Goal: Task Accomplishment & Management: Manage account settings

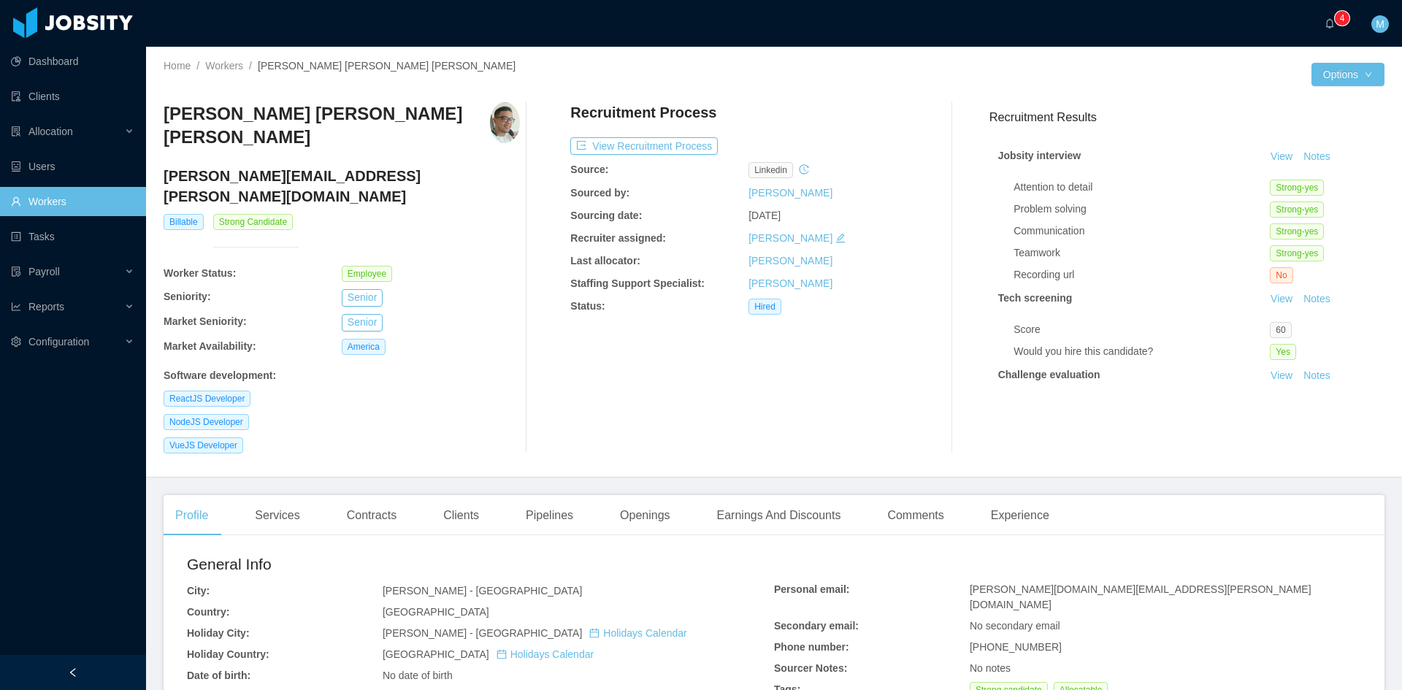
click at [614, 362] on div "Recruitment Process View Recruitment Process Source: linkedin Sourced by: Juan …" at bounding box center [748, 277] width 356 height 351
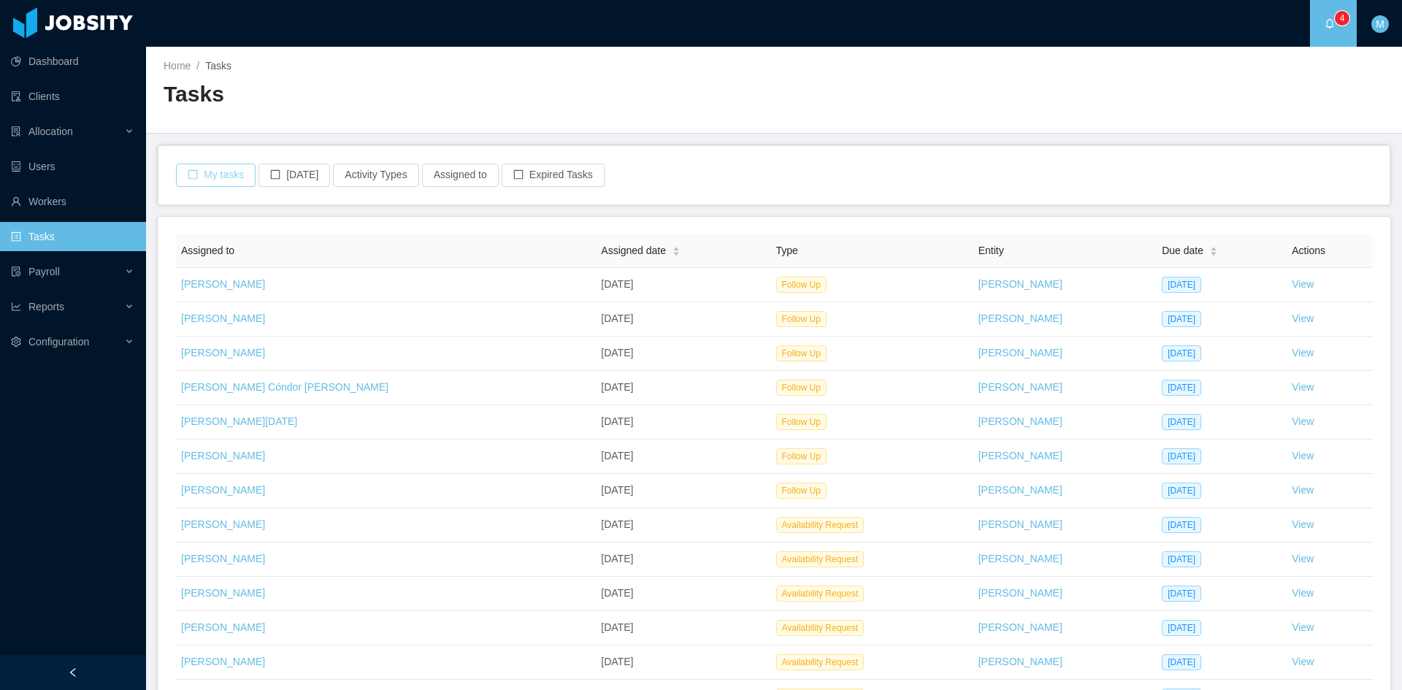
click at [228, 182] on button "My tasks" at bounding box center [216, 175] width 80 height 23
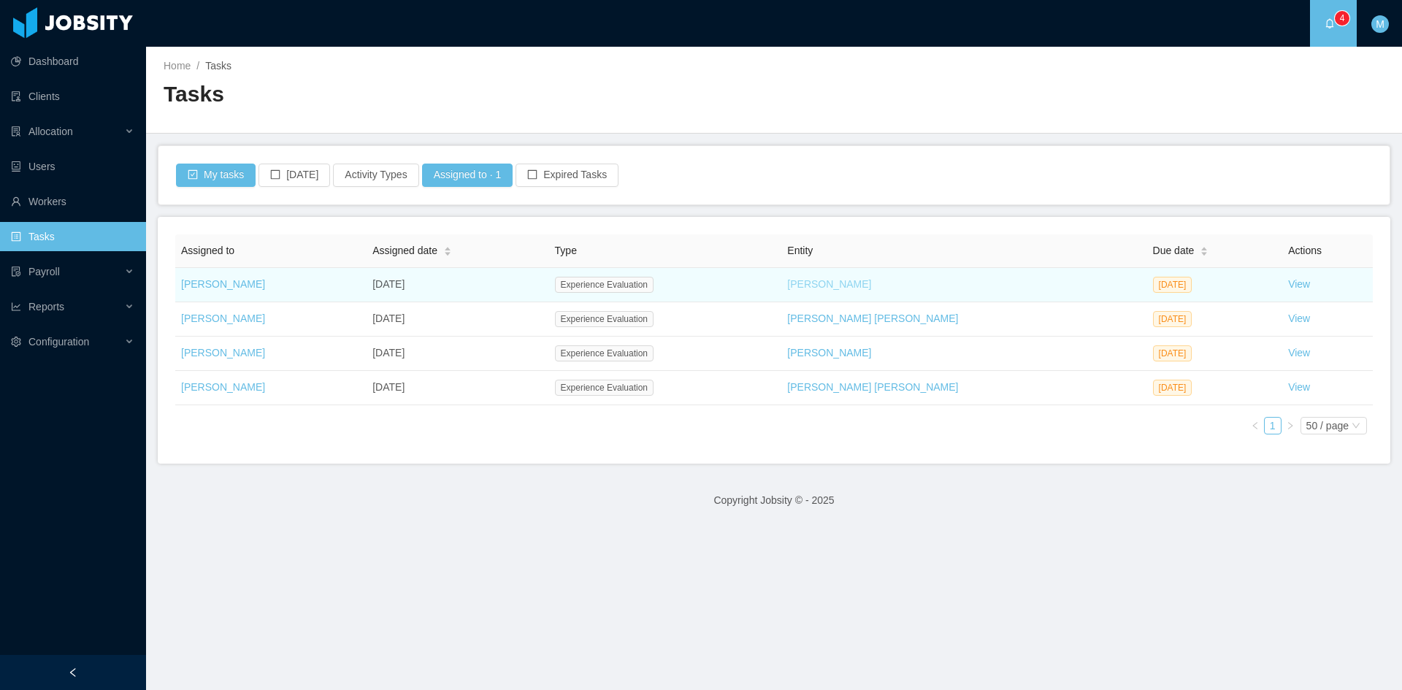
click at [823, 286] on link "[PERSON_NAME]" at bounding box center [829, 284] width 84 height 12
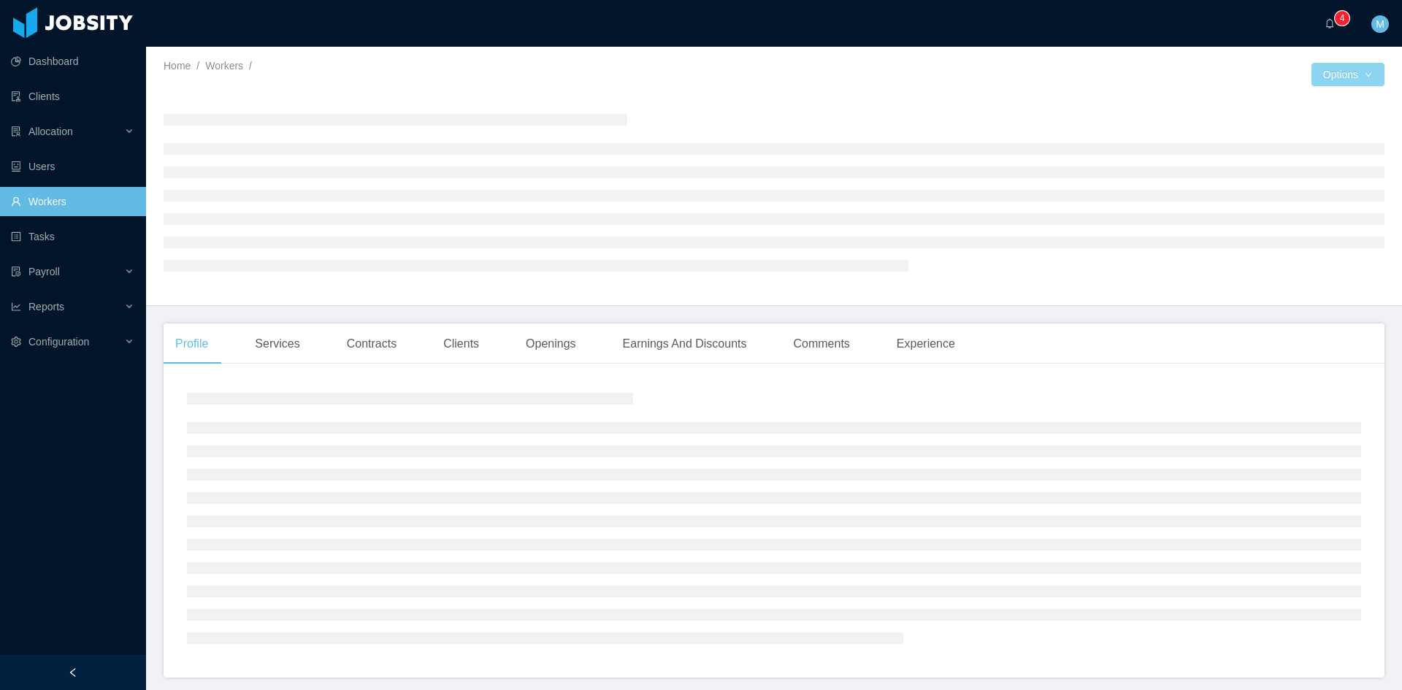
click at [1363, 72] on button "Options" at bounding box center [1348, 74] width 73 height 23
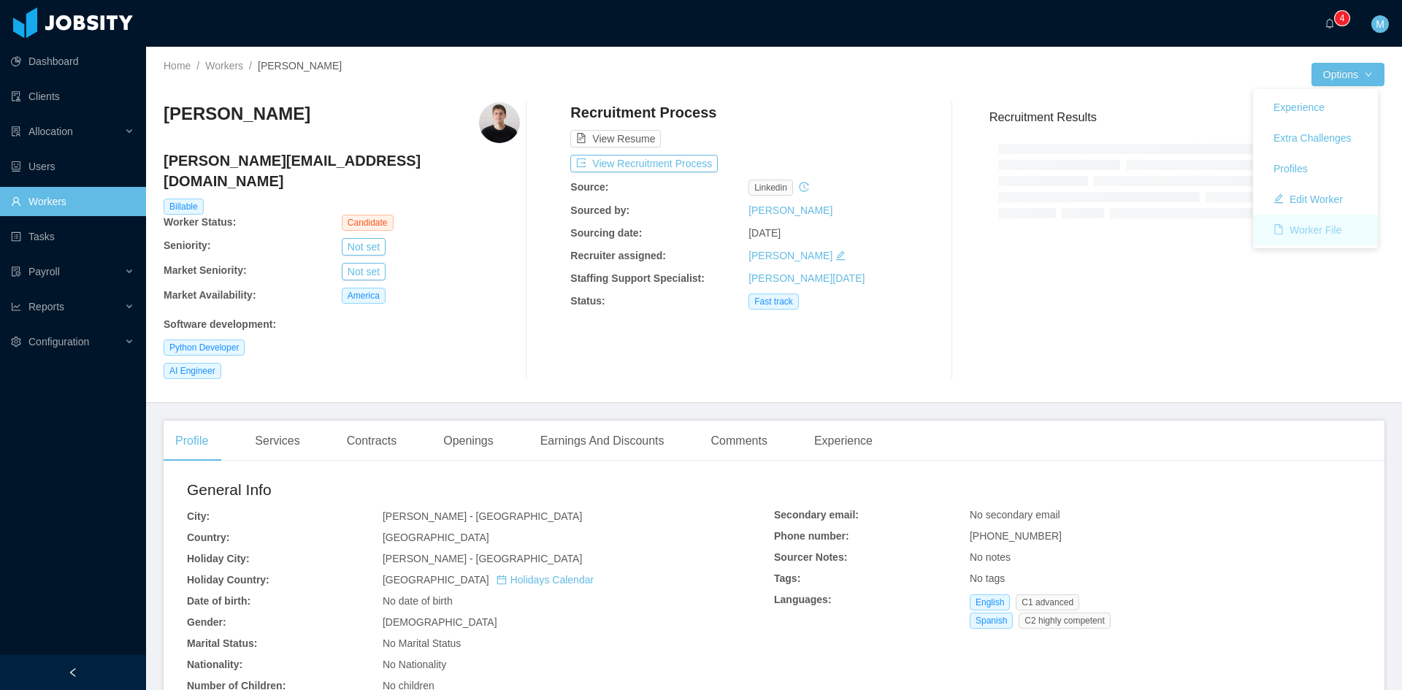
click at [1318, 226] on button "Worker File" at bounding box center [1307, 229] width 91 height 23
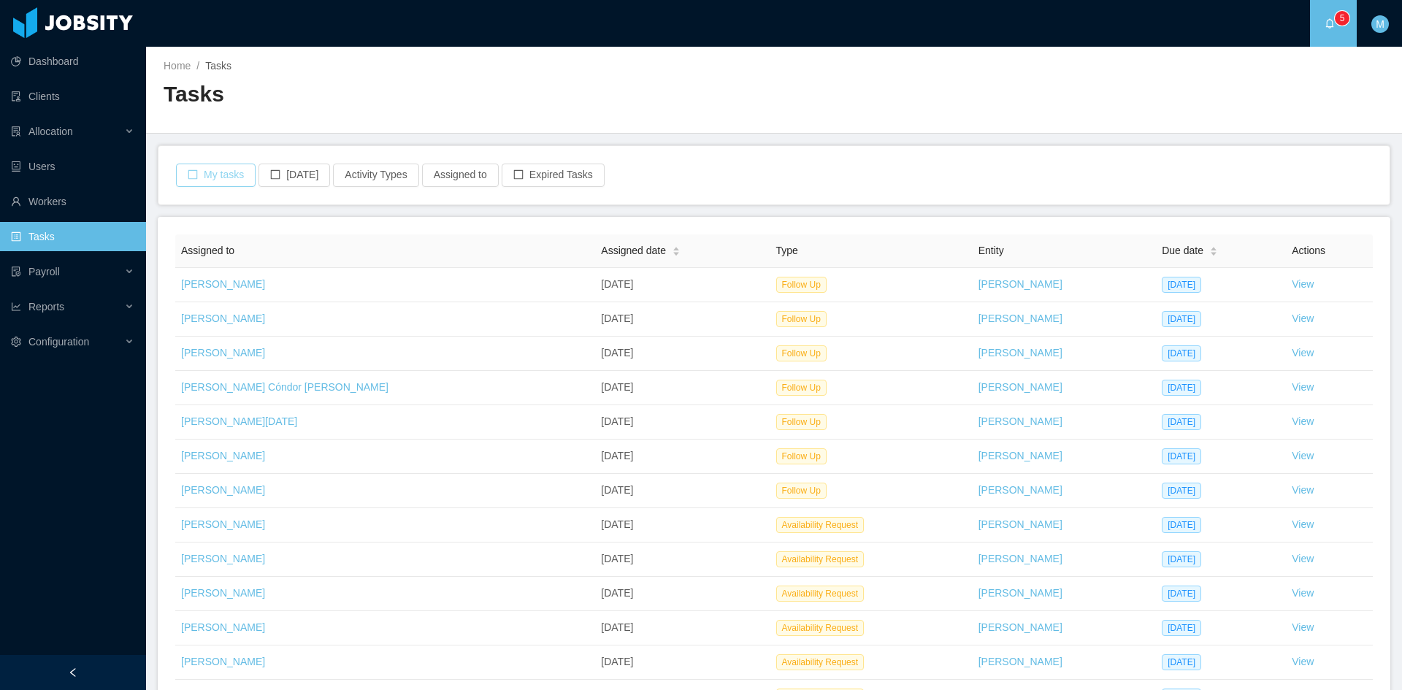
click at [216, 169] on button "My tasks" at bounding box center [216, 175] width 80 height 23
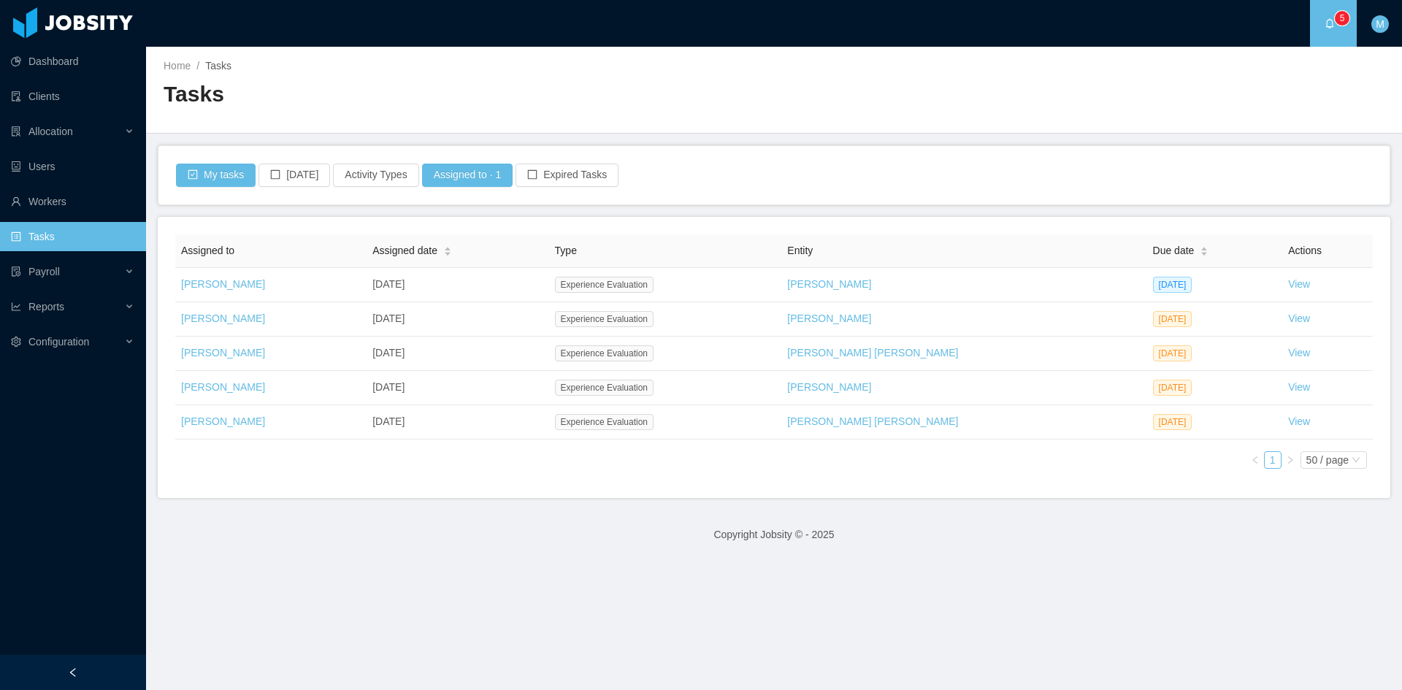
click at [229, 630] on main "Home / Tasks / Tasks My tasks [DATE] Activity Types Assigned to · 1 Expired Tas…" at bounding box center [774, 368] width 1256 height 643
